Goal: Task Accomplishment & Management: Manage account settings

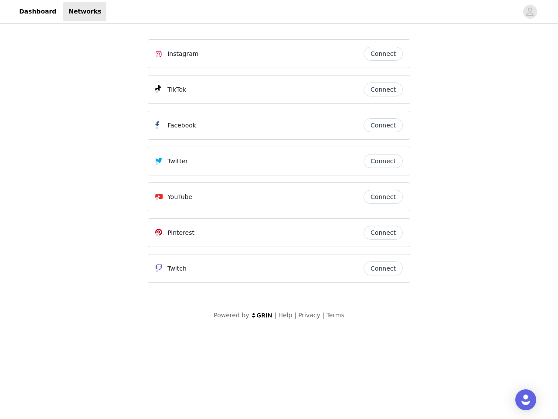
click at [279, 165] on div "Twitter" at bounding box center [259, 161] width 208 height 10
click at [279, 12] on div at bounding box center [312, 12] width 412 height 20
click at [530, 12] on icon "avatar" at bounding box center [530, 12] width 8 height 14
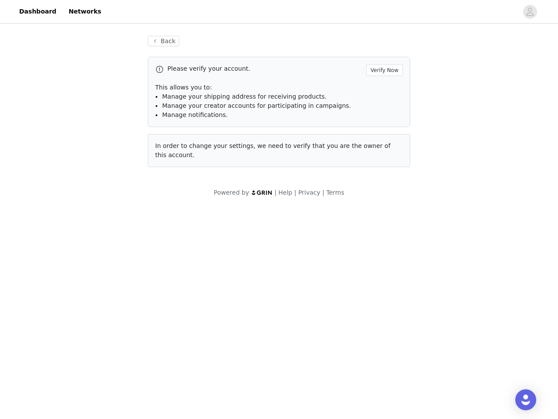
click at [383, 54] on div "Back Please verify your account. Verify Now This allows you to: Manage your shi…" at bounding box center [278, 101] width 283 height 152
click at [383, 89] on p "This allows you to:" at bounding box center [279, 87] width 248 height 9
click at [383, 125] on div "Please verify your account. Verify Now This allows you to: Manage your shipping…" at bounding box center [279, 92] width 263 height 70
click at [383, 161] on div "Back Please verify your account. Verify Now This allows you to: Manage your shi…" at bounding box center [278, 101] width 283 height 152
